Goal: Ask a question

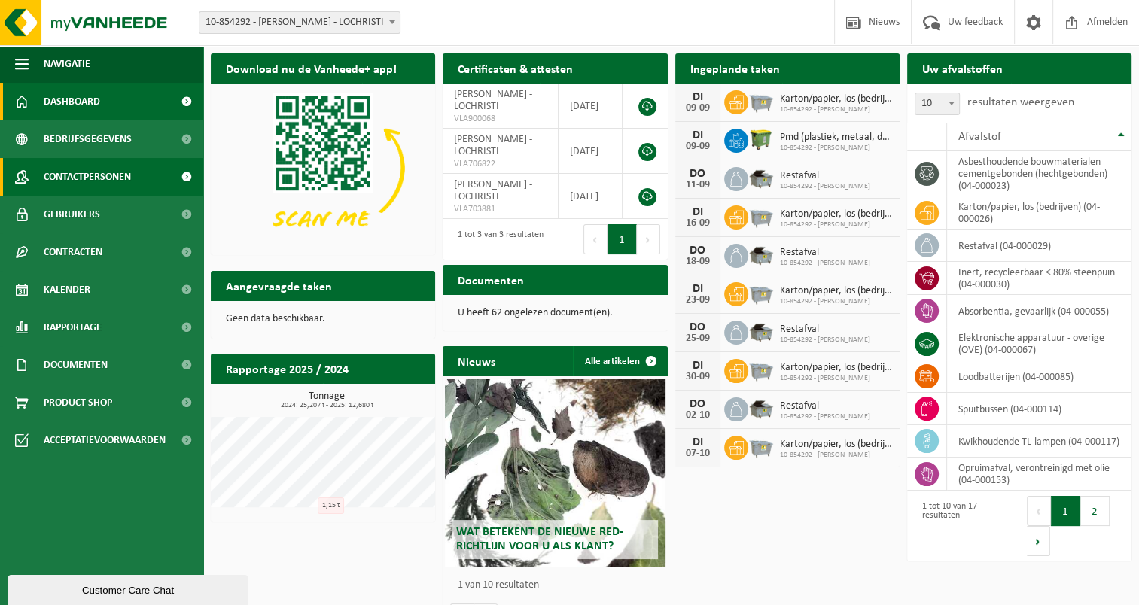
click at [119, 182] on span "Contactpersonen" at bounding box center [87, 177] width 87 height 38
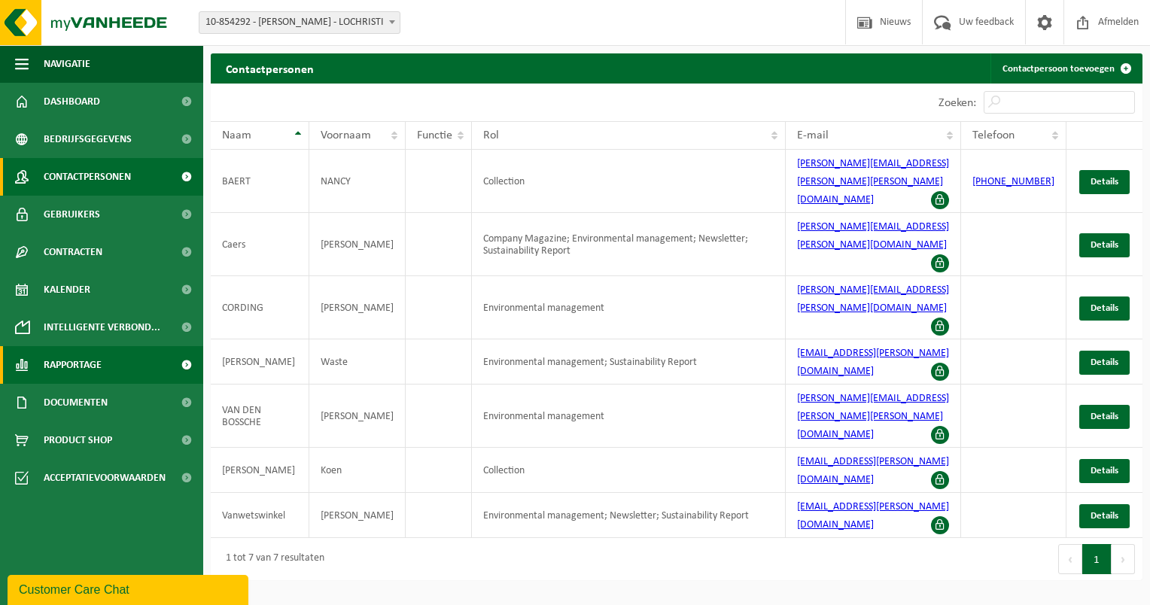
click at [178, 357] on span at bounding box center [186, 365] width 34 height 38
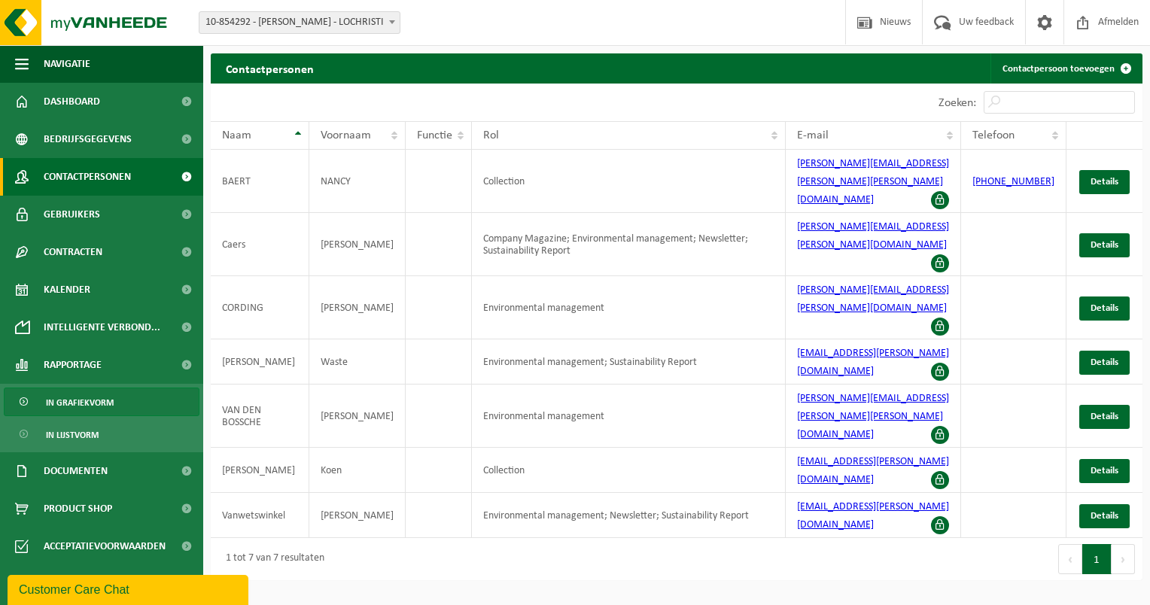
click at [123, 402] on link "In grafiekvorm" at bounding box center [102, 402] width 196 height 29
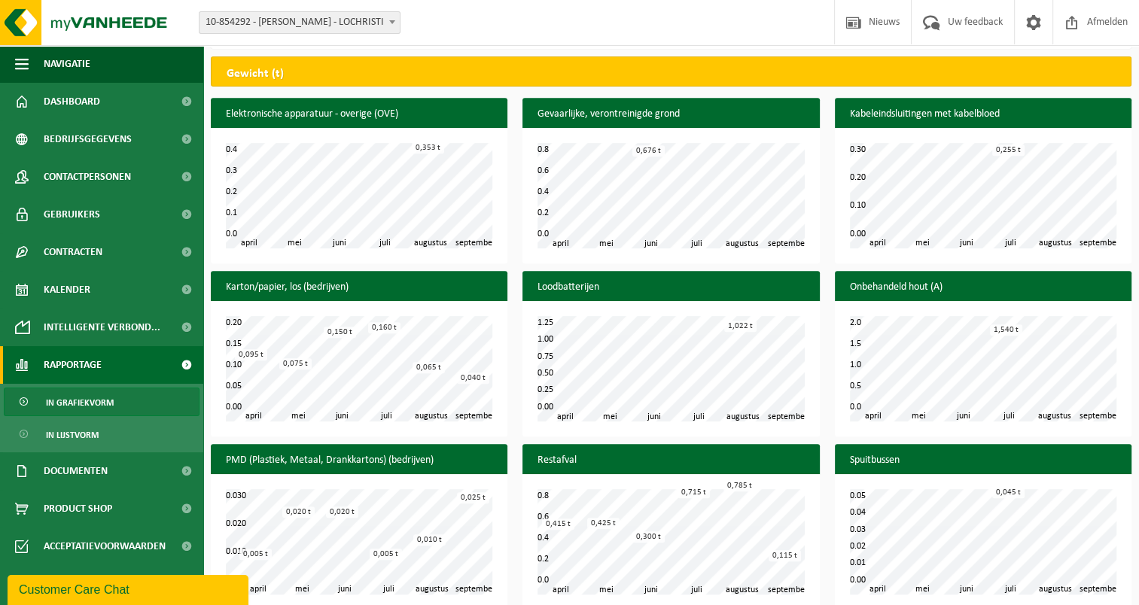
scroll to position [640, 0]
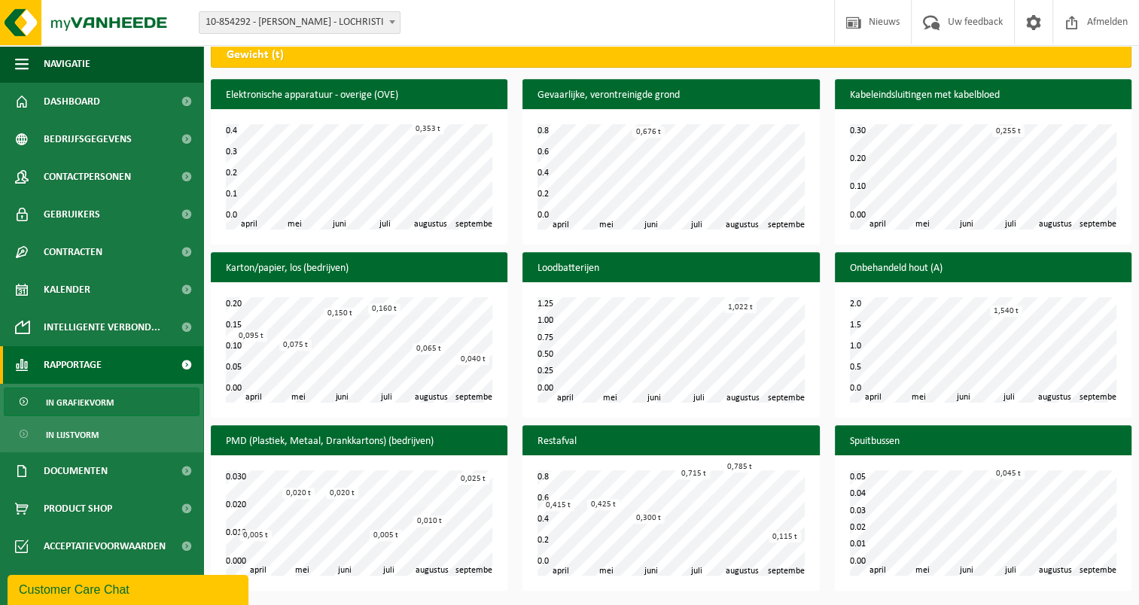
click at [102, 587] on div "Customer Care Chat" at bounding box center [128, 590] width 218 height 18
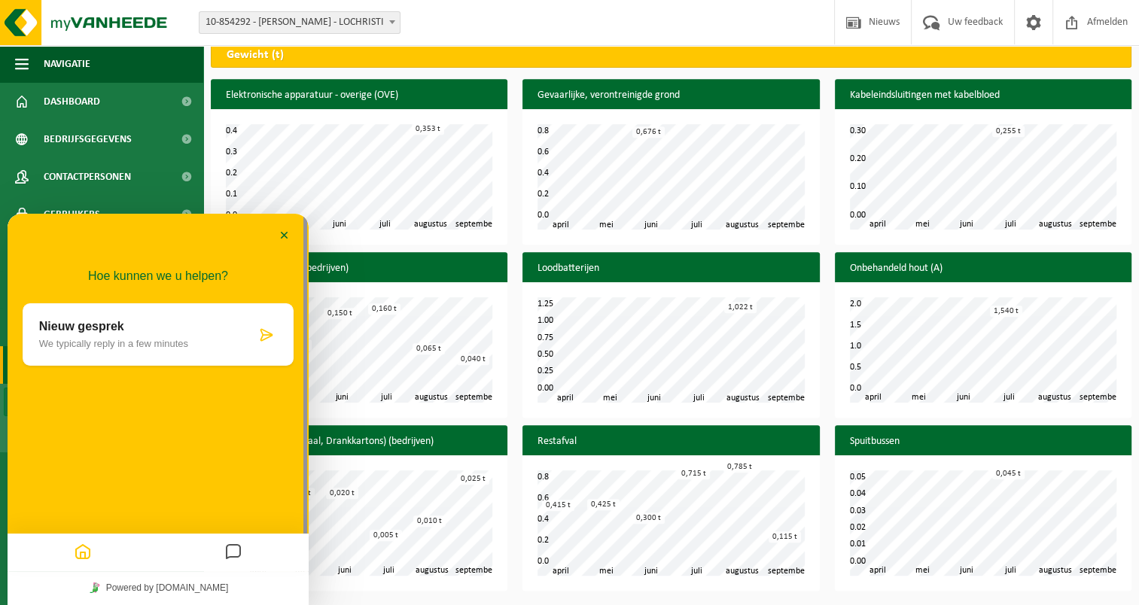
click at [271, 332] on icon at bounding box center [266, 334] width 15 height 15
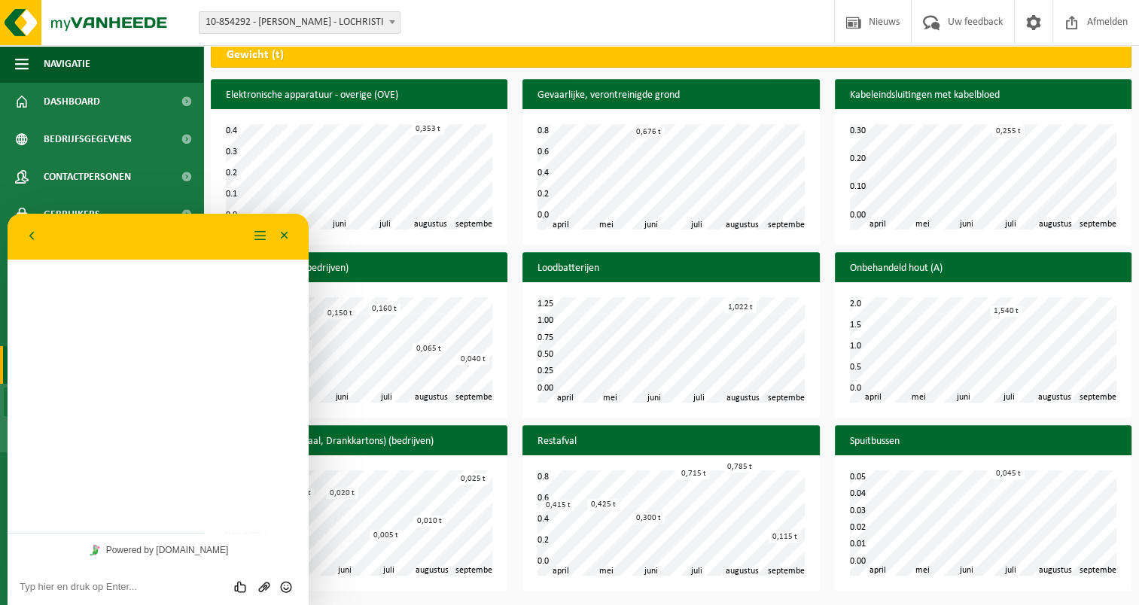
click at [96, 589] on textarea at bounding box center [158, 587] width 277 height 12
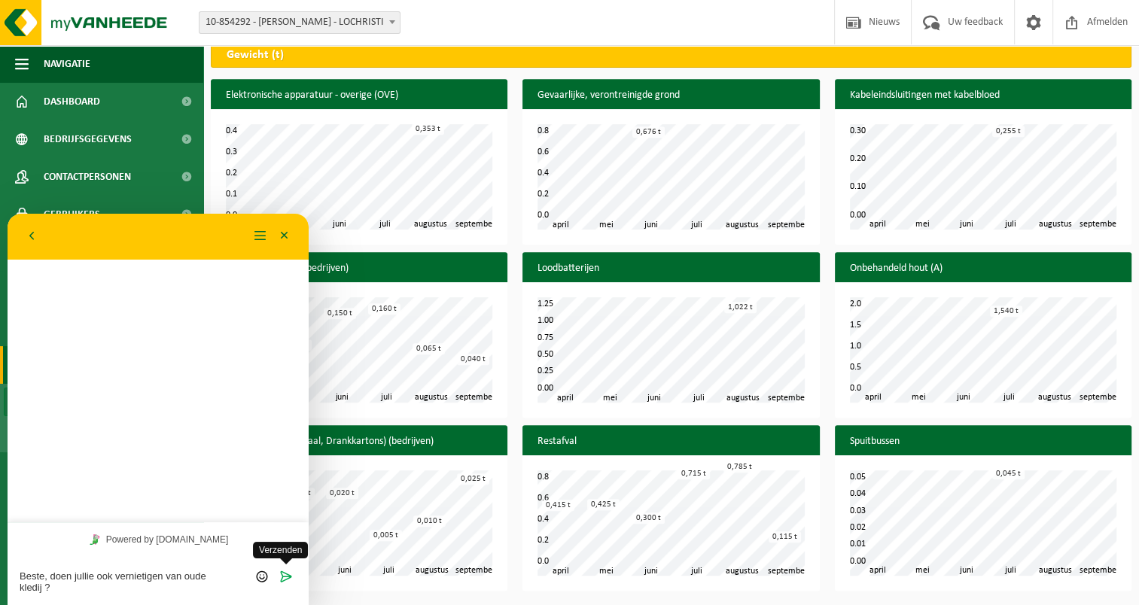
type textarea "Beste, doen jullie ook vernietigen van oude kledij ?"
click at [281, 581] on icon "Verzenden" at bounding box center [286, 577] width 14 height 14
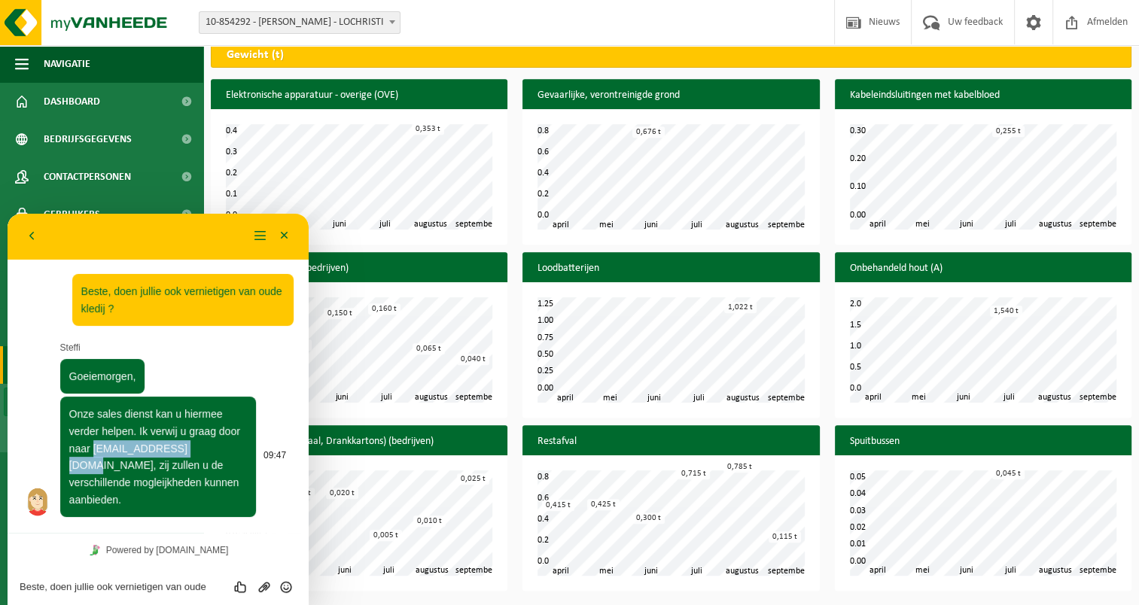
drag, startPoint x: 92, startPoint y: 446, endPoint x: 202, endPoint y: 449, distance: 109.9
click at [202, 449] on span "Onze sales dienst kan u hiermee verder helpen. Ik verwij u graag door naar [EMA…" at bounding box center [154, 456] width 171 height 97
drag, startPoint x: 202, startPoint y: 449, endPoint x: 193, endPoint y: 448, distance: 8.4
copy span "[EMAIL_ADDRESS][DOMAIN_NAME]"
